Goal: Task Accomplishment & Management: Manage account settings

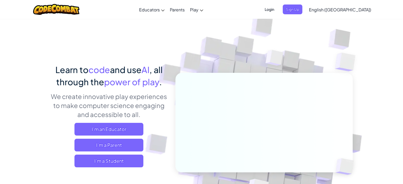
click at [277, 14] on span "Login" at bounding box center [269, 10] width 16 height 10
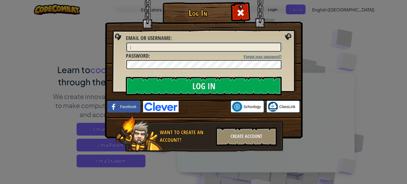
type input "j"
click at [266, 46] on input "j" at bounding box center [203, 47] width 155 height 9
type input "[EMAIL_ADDRESS][DOMAIN_NAME]"
click at [126, 77] on input "Log In" at bounding box center [204, 86] width 156 height 19
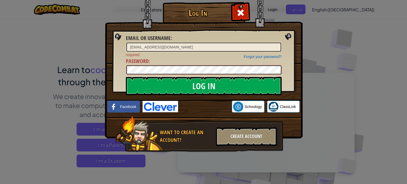
click at [126, 77] on input "Log In" at bounding box center [204, 86] width 156 height 19
